Goal: Task Accomplishment & Management: Manage account settings

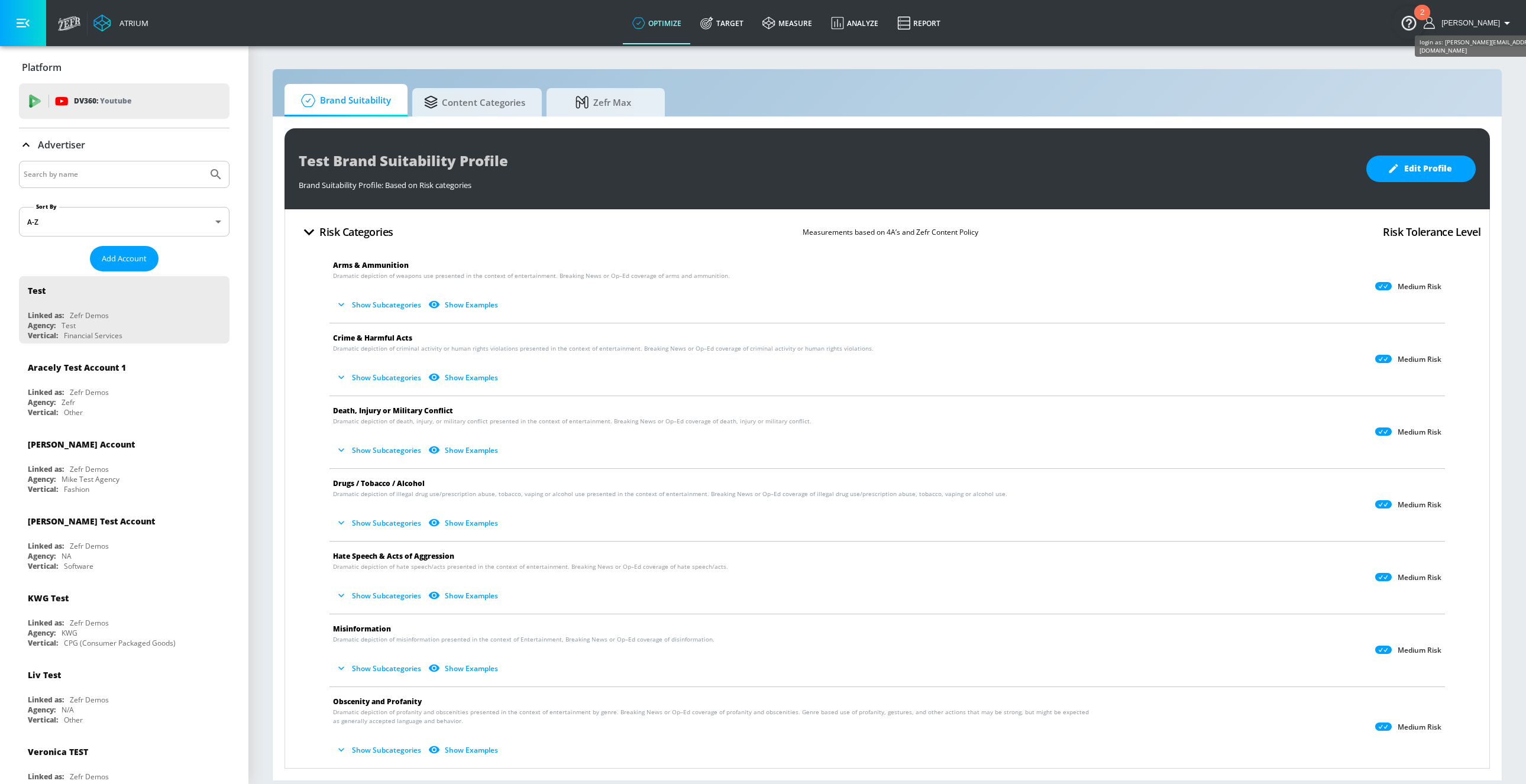
click at [1485, 22] on span "[PERSON_NAME]" at bounding box center [1468, 23] width 63 height 8
click at [1441, 55] on div "Logout" at bounding box center [1463, 55] width 99 height 14
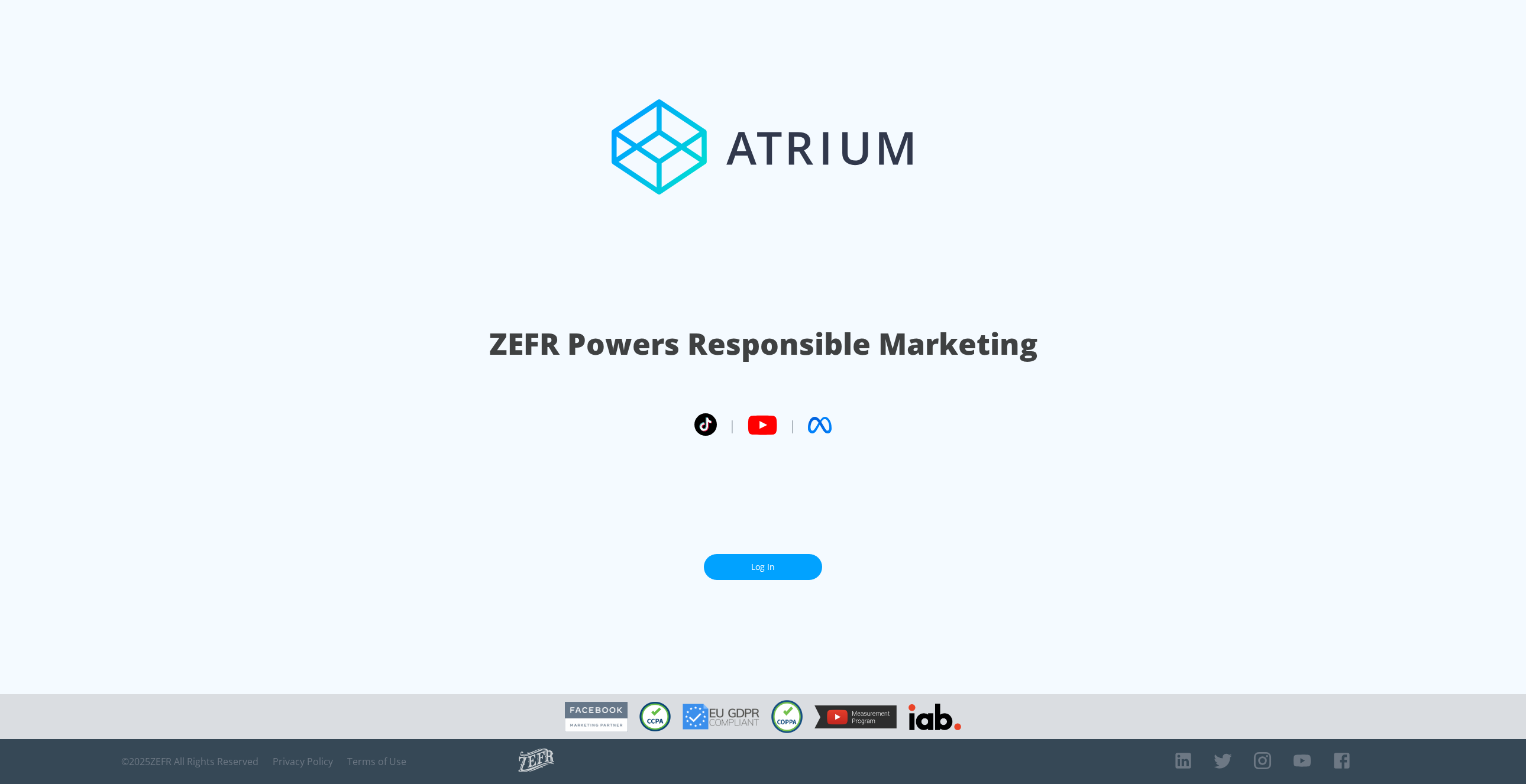
click at [751, 571] on link "Log In" at bounding box center [763, 567] width 118 height 27
